Goal: Find specific page/section: Find specific page/section

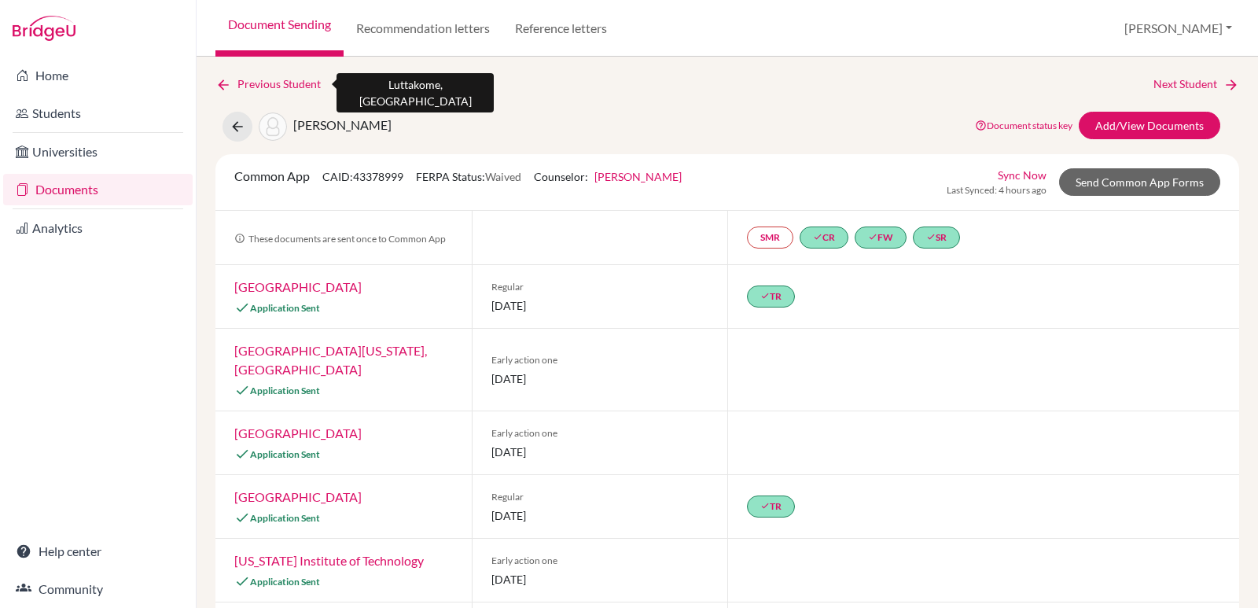
click at [219, 82] on icon at bounding box center [223, 85] width 16 height 16
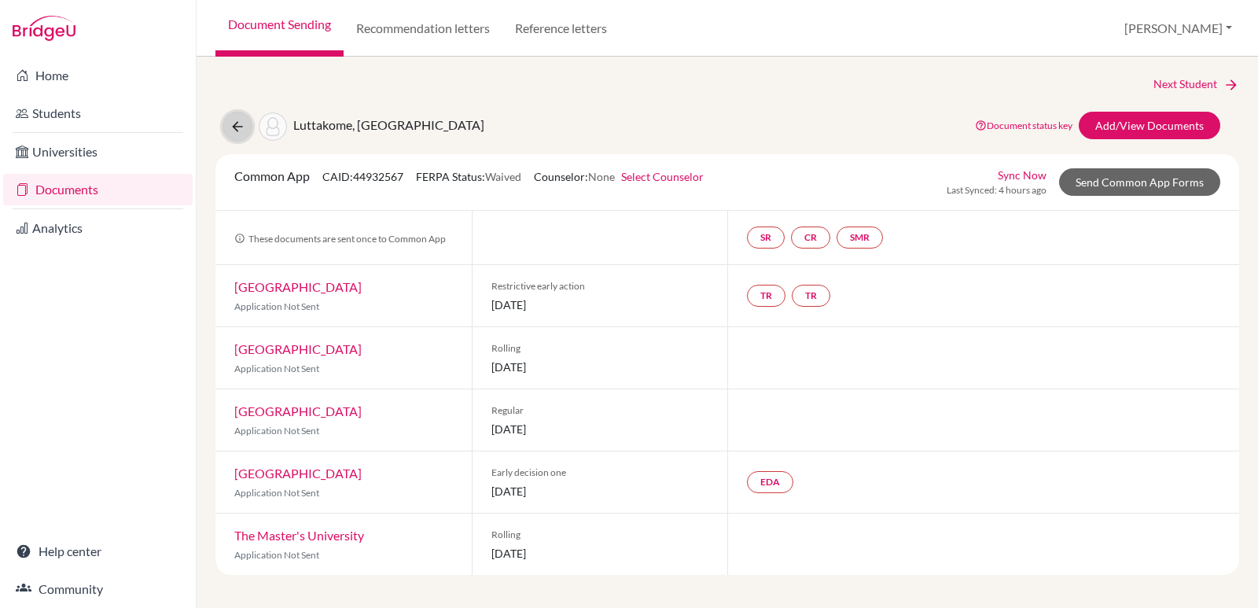
click at [231, 128] on icon at bounding box center [238, 127] width 16 height 16
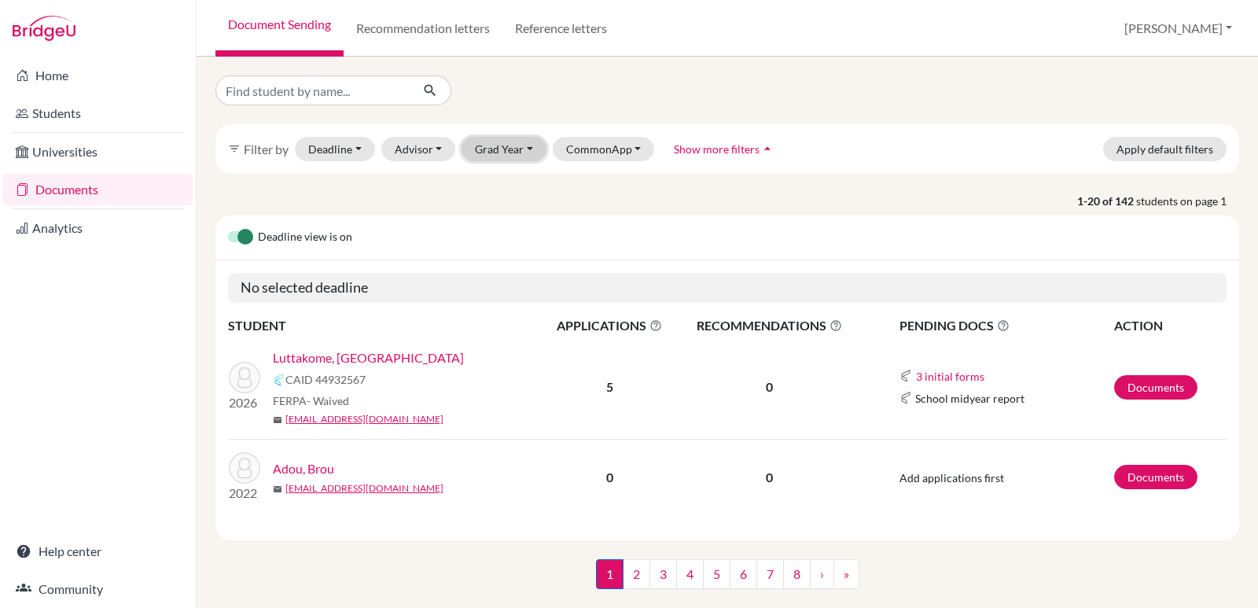
click at [521, 144] on button "Grad Year" at bounding box center [504, 149] width 85 height 24
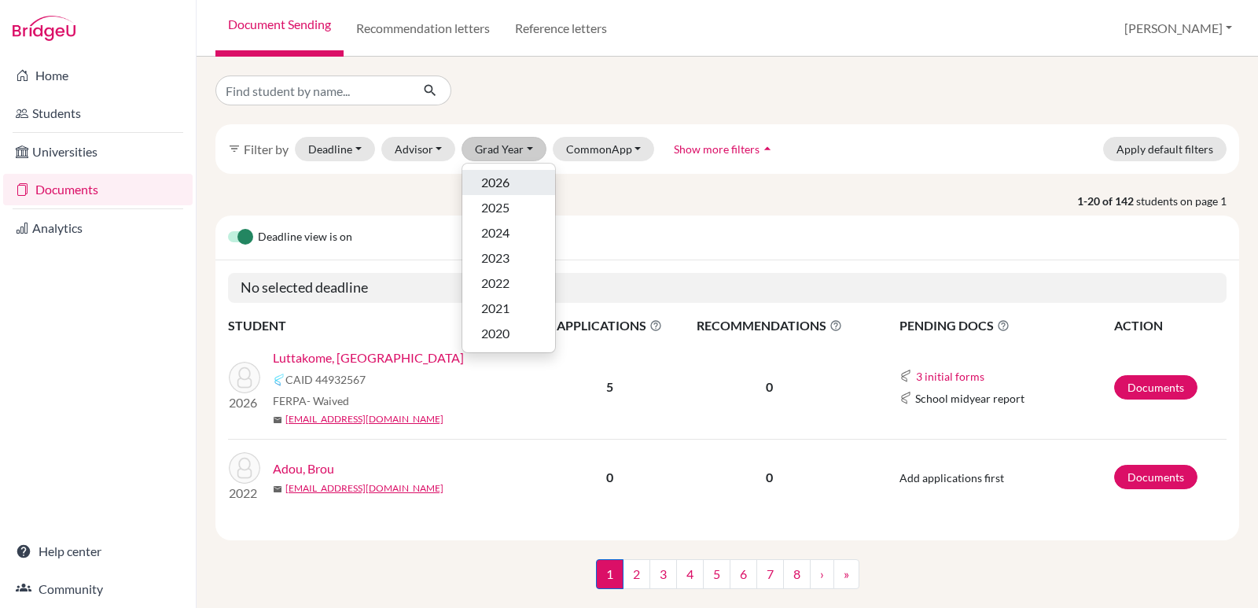
click at [496, 172] on button "2026" at bounding box center [508, 182] width 93 height 25
